Goal: Transaction & Acquisition: Download file/media

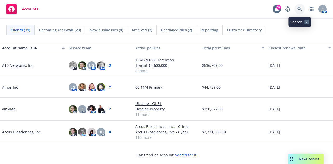
click at [299, 12] on link at bounding box center [300, 9] width 10 height 10
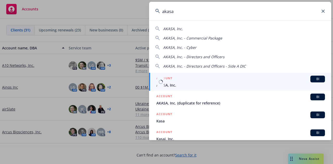
type input "akasa"
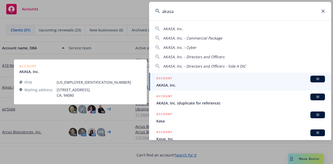
click at [175, 81] on div "ACCOUNT BI" at bounding box center [241, 79] width 169 height 7
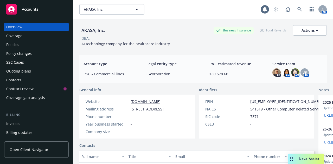
click at [30, 123] on div "Invoices" at bounding box center [36, 124] width 60 height 8
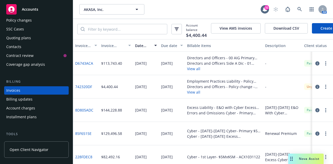
click at [88, 90] on link "742320DF" at bounding box center [83, 86] width 17 height 5
click at [300, 9] on icon at bounding box center [300, 9] width 5 height 5
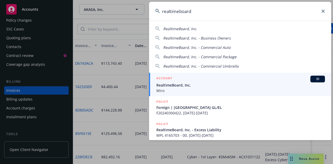
type input "realtimeboard"
click at [187, 91] on span "Miro" at bounding box center [241, 90] width 169 height 5
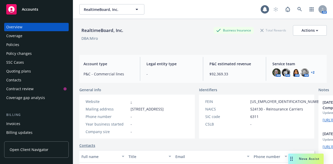
click at [22, 126] on div "Invoices" at bounding box center [36, 124] width 60 height 8
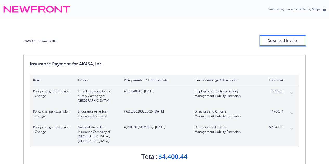
click at [279, 44] on div "Download Invoice" at bounding box center [283, 41] width 46 height 10
